Goal: Task Accomplishment & Management: Manage account settings

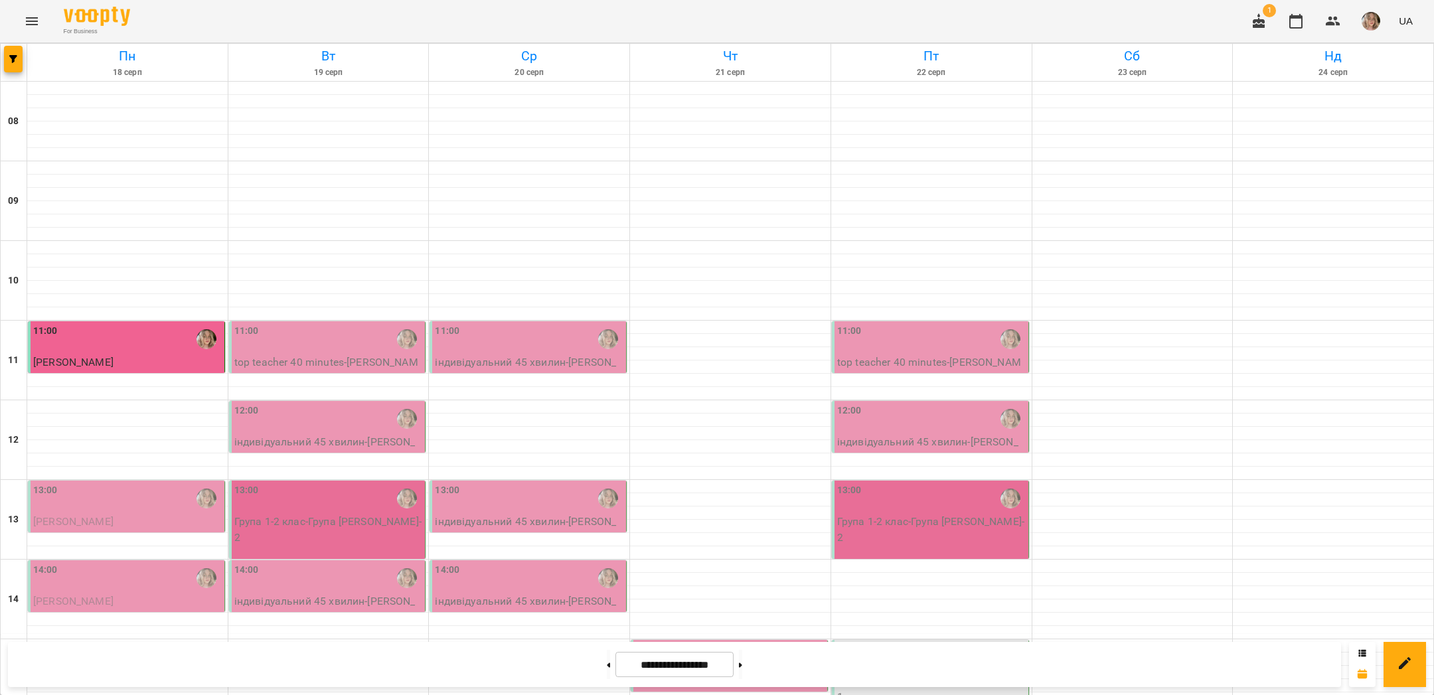
scroll to position [239, 0]
click at [149, 483] on div "13:00" at bounding box center [127, 498] width 188 height 31
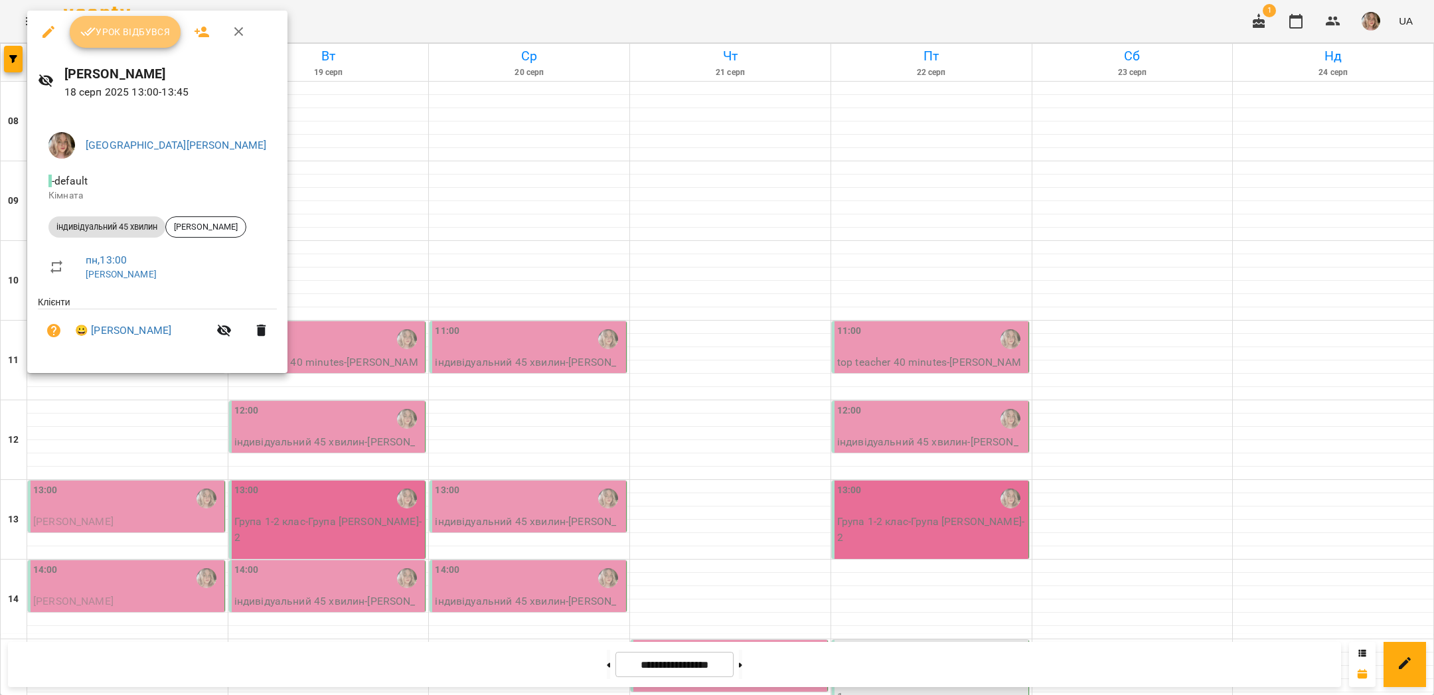
click at [152, 34] on span "Урок відбувся" at bounding box center [125, 32] width 90 height 16
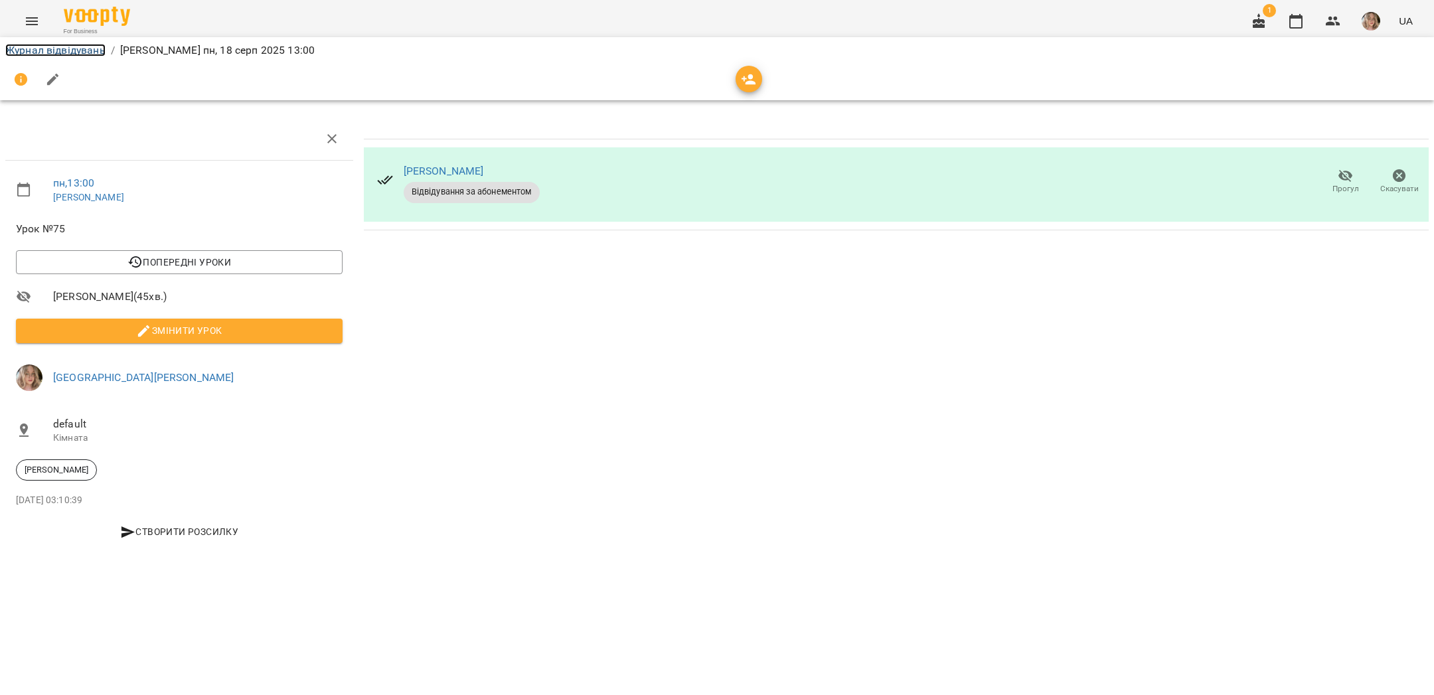
click at [42, 50] on link "Журнал відвідувань" at bounding box center [55, 50] width 100 height 13
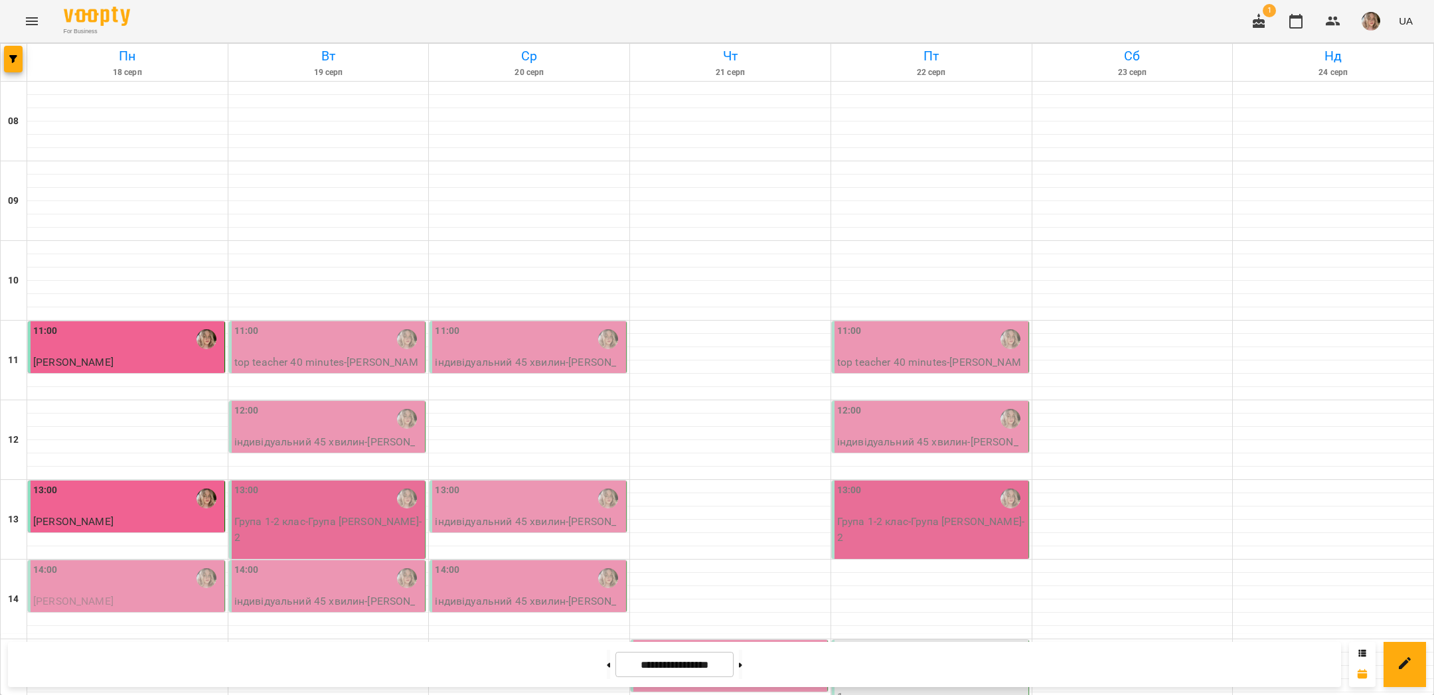
scroll to position [319, 0]
click at [1381, 20] on button "button" at bounding box center [1370, 21] width 35 height 35
click at [1352, 48] on span "[GEOGRAPHIC_DATA][PERSON_NAME]" at bounding box center [1382, 58] width 94 height 32
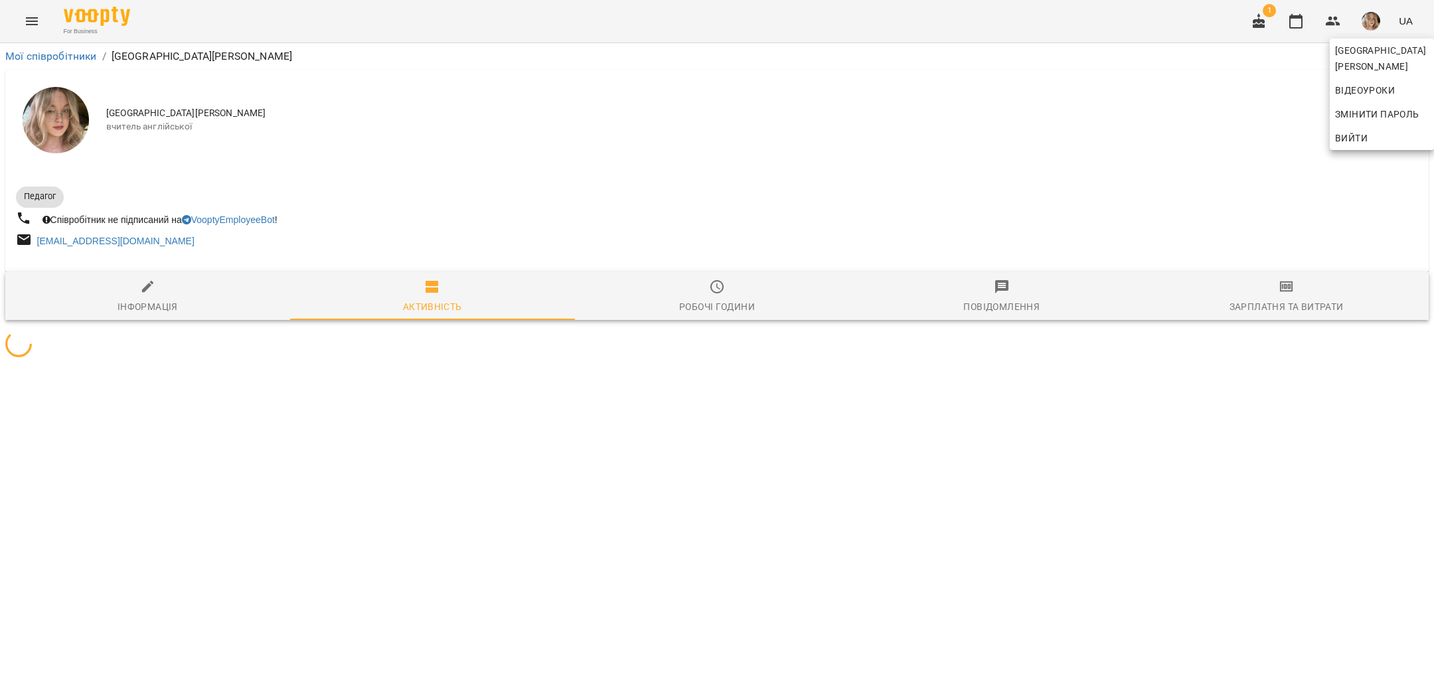
click at [1184, 131] on div at bounding box center [717, 347] width 1434 height 695
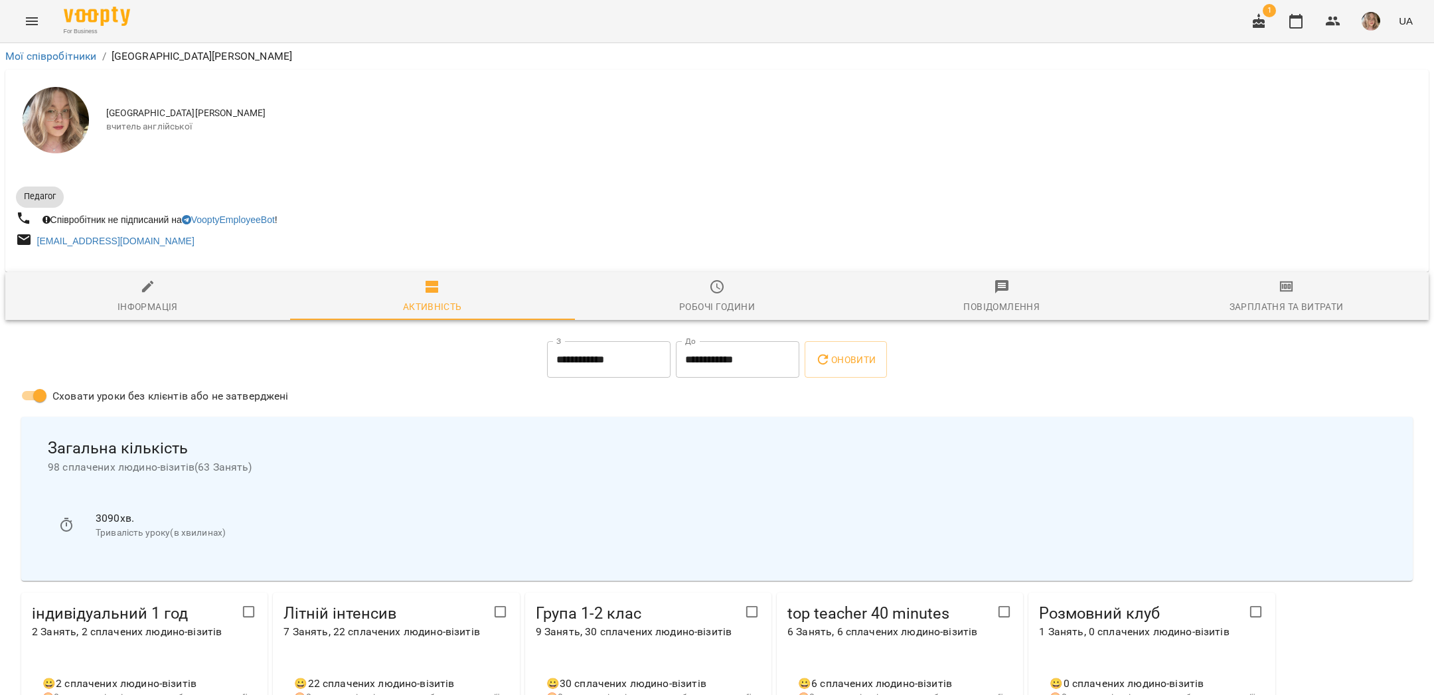
click at [1258, 292] on span "Зарплатня та Витрати" at bounding box center [1285, 297] width 269 height 36
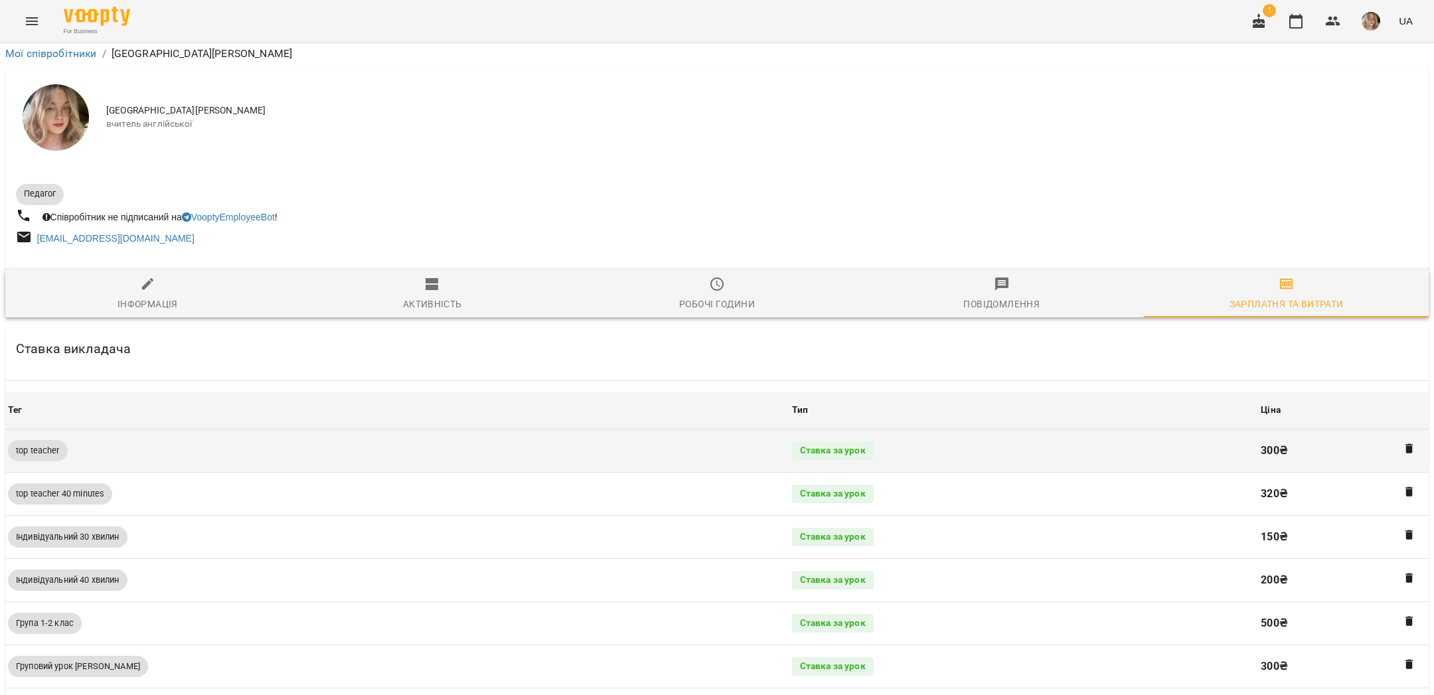
scroll to position [494, 0]
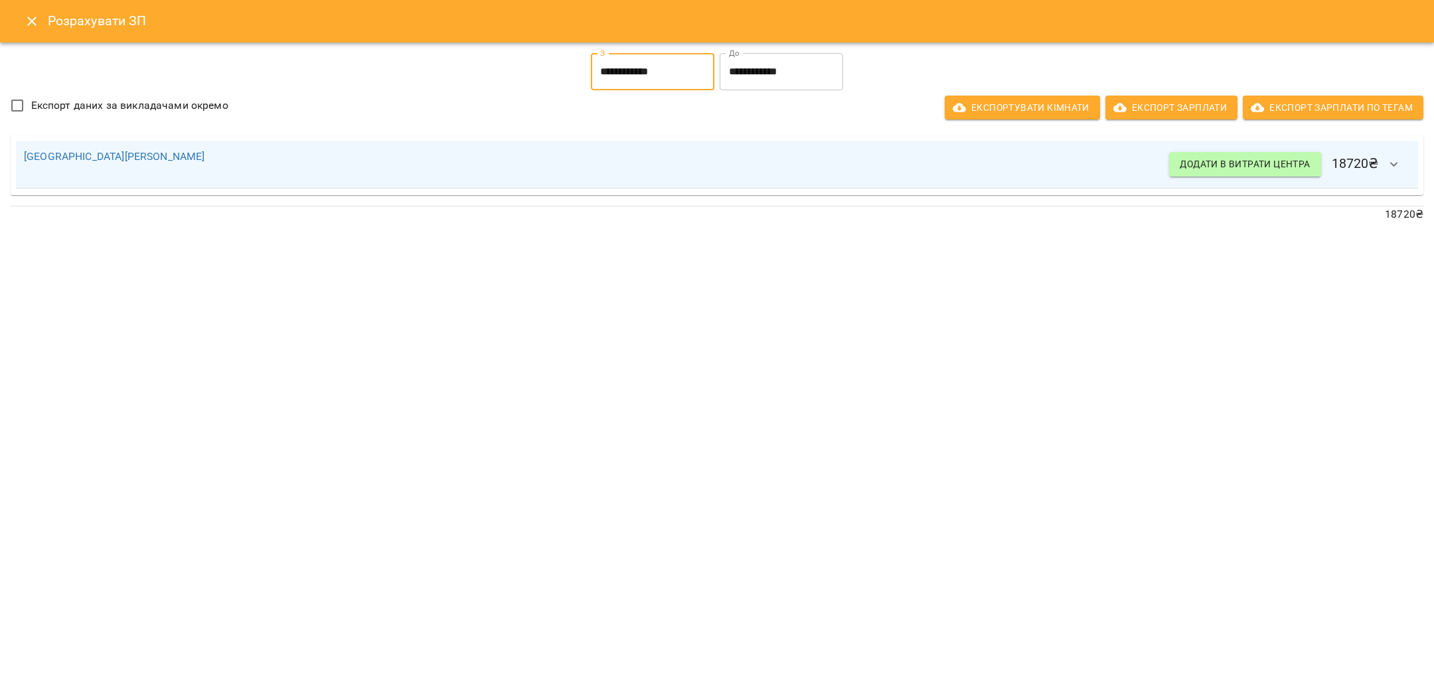
click at [654, 65] on input "**********" at bounding box center [652, 71] width 123 height 37
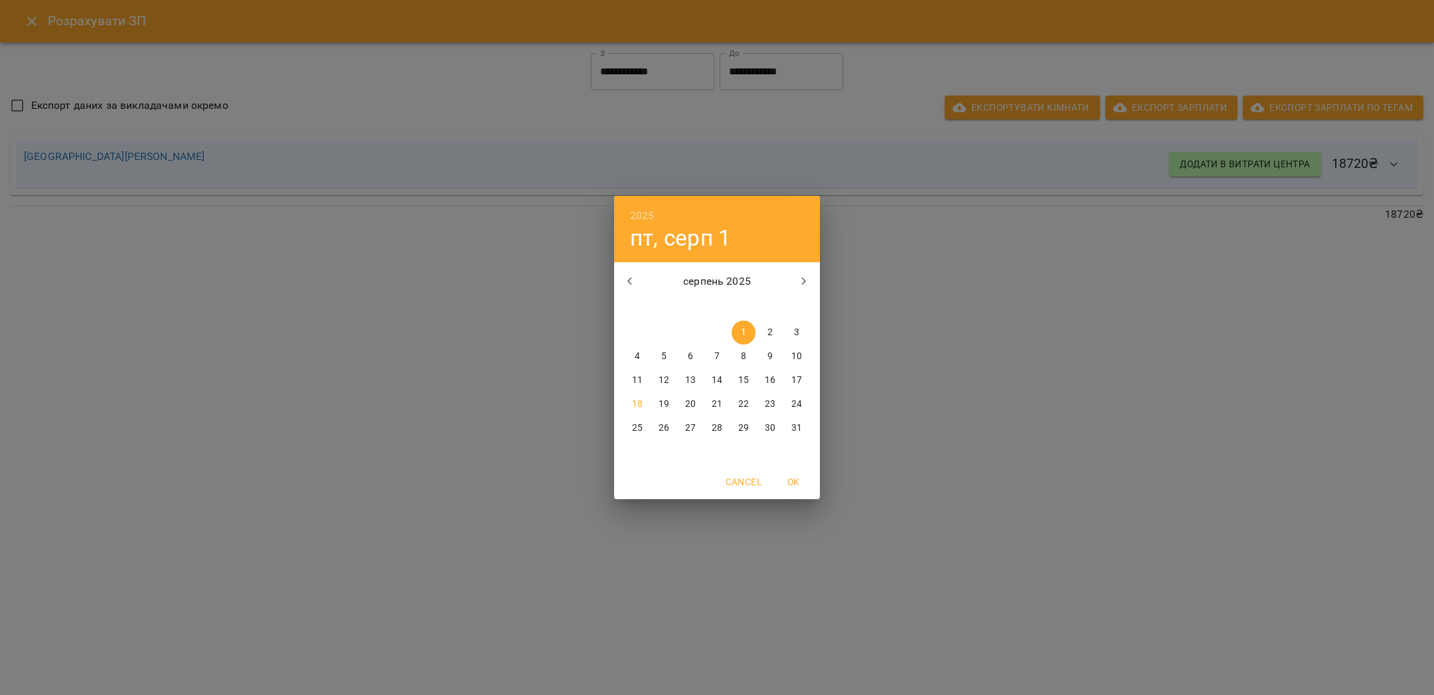
click at [636, 371] on button "11" at bounding box center [637, 380] width 24 height 24
type input "**********"
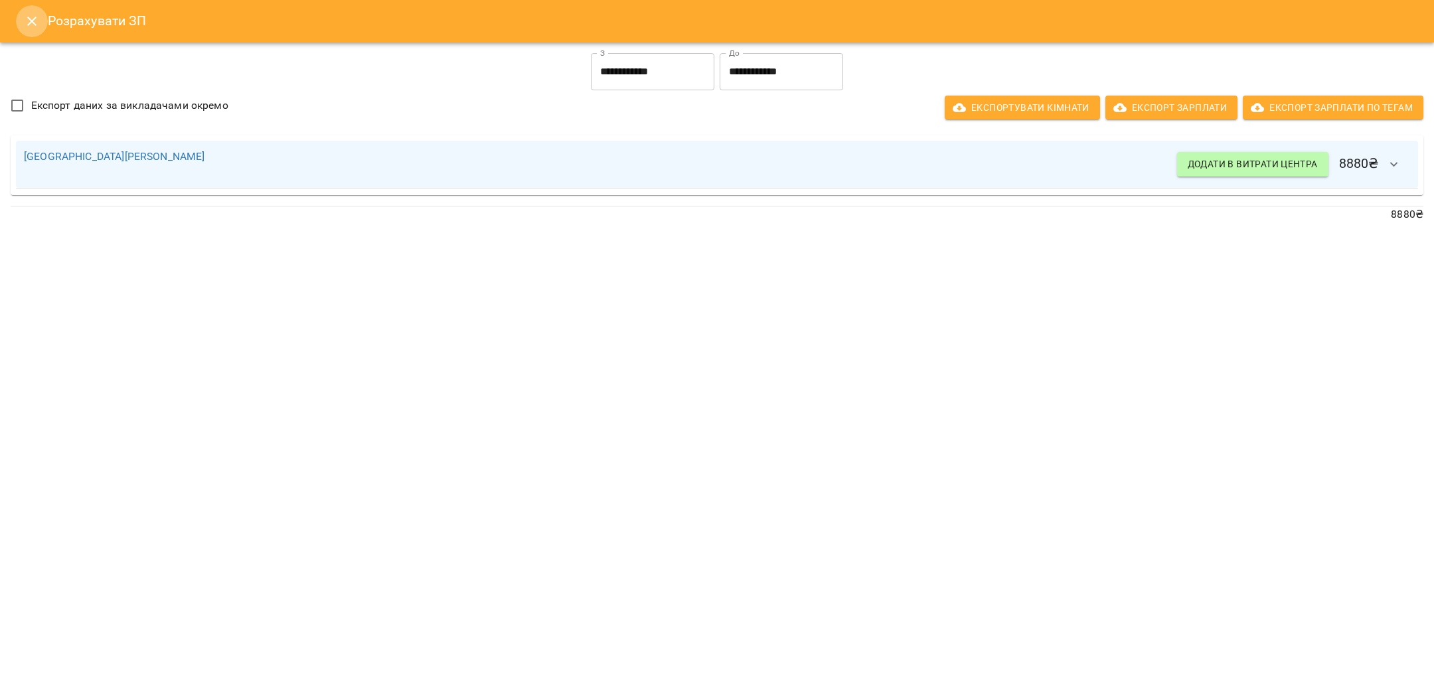
click at [29, 21] on icon "Close" at bounding box center [32, 21] width 16 height 16
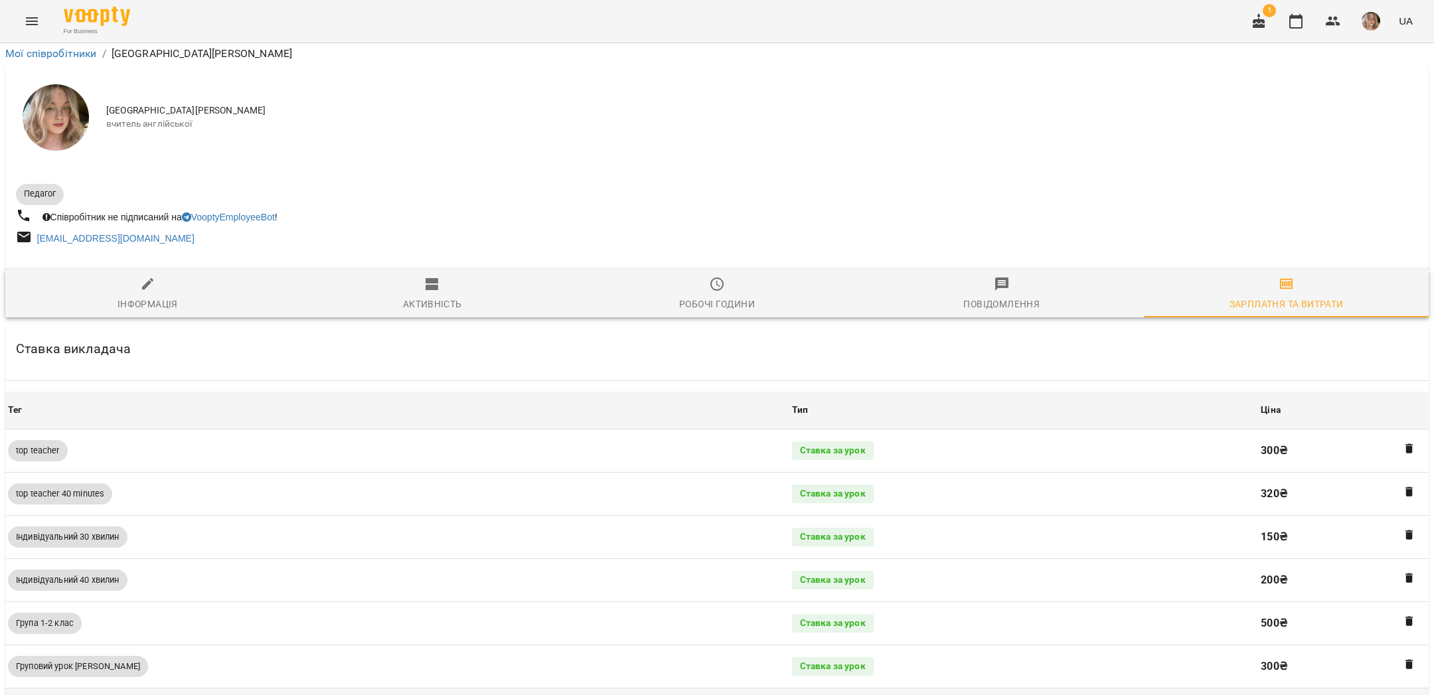
scroll to position [0, 0]
click at [28, 17] on icon "Menu" at bounding box center [32, 21] width 12 height 8
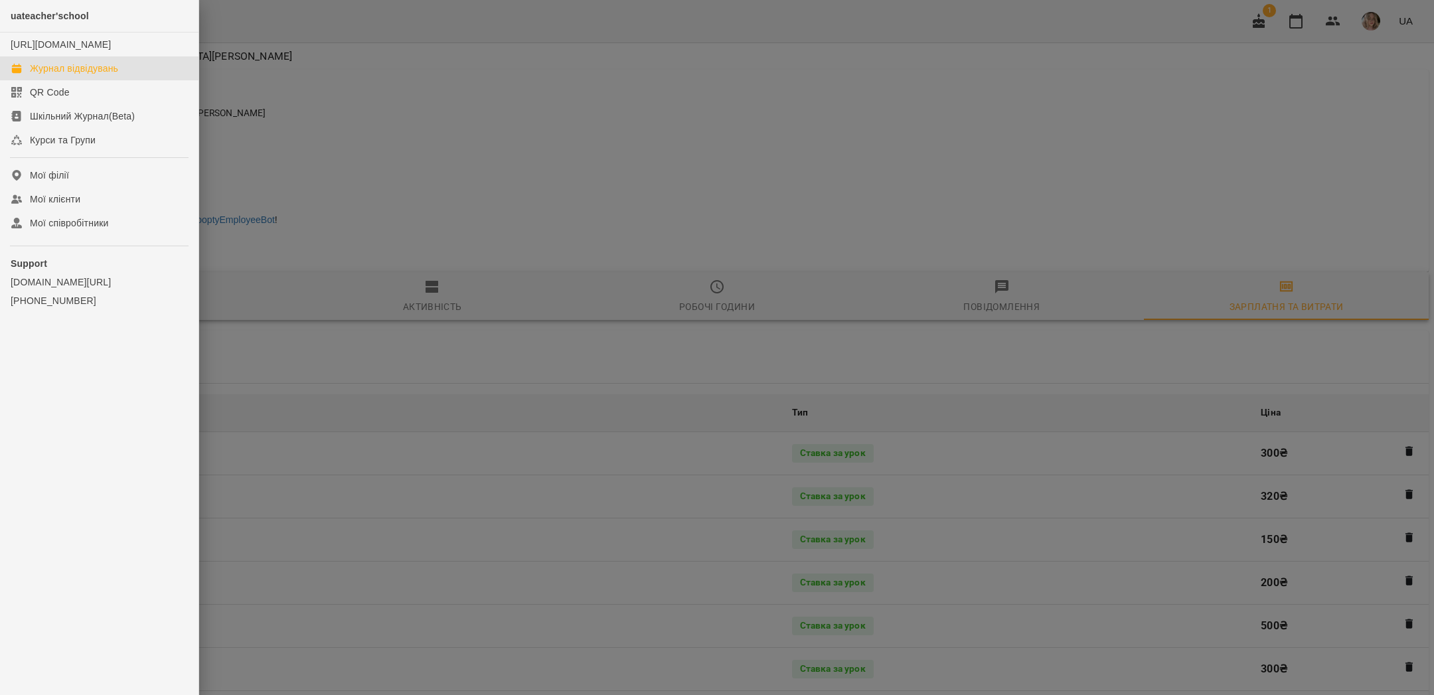
click at [66, 75] on div "Журнал відвідувань" at bounding box center [74, 68] width 88 height 13
